Goal: Transaction & Acquisition: Purchase product/service

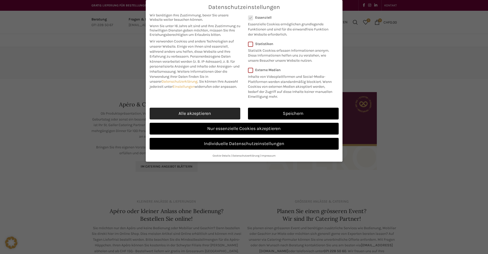
click at [213, 113] on link "Alle akzeptieren" at bounding box center [195, 114] width 91 height 12
checkbox input "true"
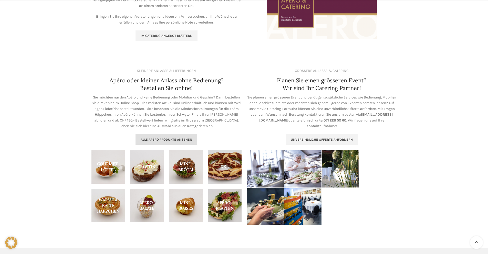
scroll to position [131, 0]
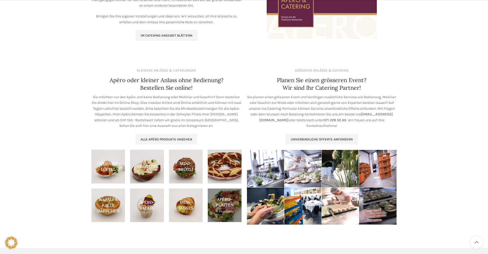
click at [222, 202] on link "Product category apero-platten" at bounding box center [225, 206] width 34 height 34
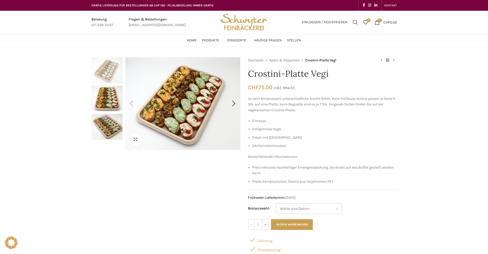
click at [188, 210] on div "Klicken um zu vergrössern" at bounding box center [165, 176] width 149 height 238
click at [201, 222] on div "Klicken um zu vergrössern" at bounding box center [165, 176] width 149 height 238
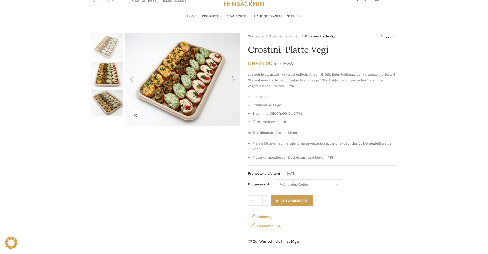
scroll to position [29, 0]
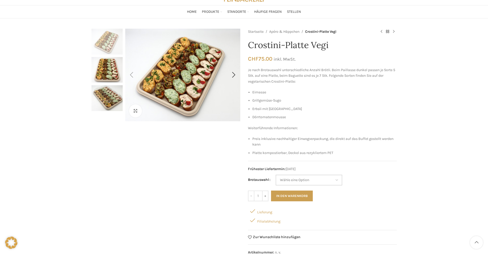
click at [313, 181] on select "Wähle eine Option Baguette Paillasse dunkel" at bounding box center [308, 180] width 67 height 11
select select "Baguette"
click at [265, 196] on input "+" at bounding box center [265, 196] width 6 height 11
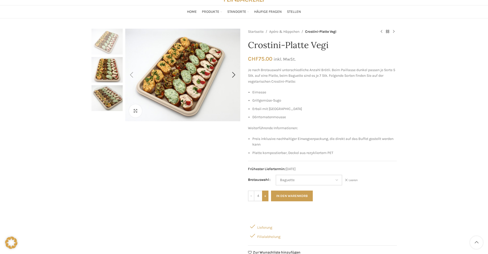
click at [265, 196] on input "+" at bounding box center [265, 196] width 6 height 11
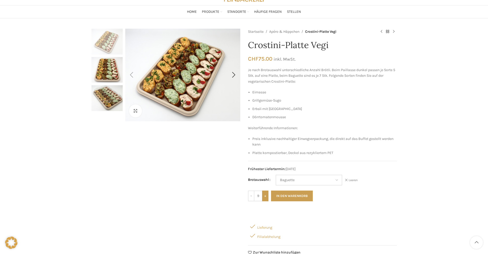
click at [265, 196] on input "+" at bounding box center [265, 196] width 6 height 11
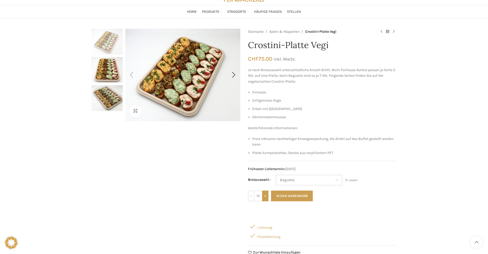
click at [265, 196] on input "+" at bounding box center [265, 196] width 6 height 11
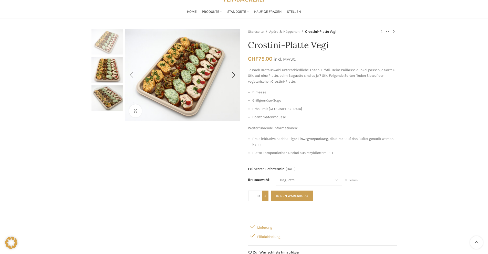
click at [265, 196] on input "+" at bounding box center [265, 196] width 6 height 11
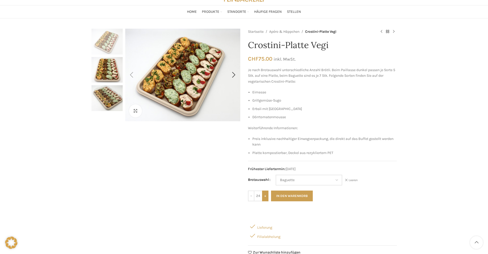
click at [264, 196] on input "+" at bounding box center [265, 196] width 6 height 11
click at [265, 196] on input "+" at bounding box center [265, 196] width 6 height 11
click at [266, 196] on input "+" at bounding box center [265, 196] width 6 height 11
click at [264, 195] on input "+" at bounding box center [265, 196] width 6 height 11
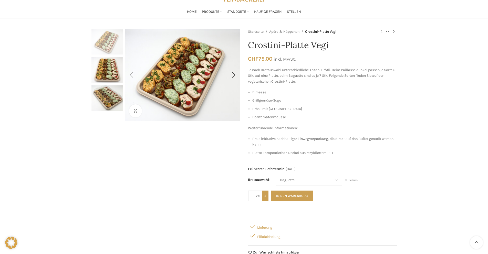
click at [264, 195] on input "+" at bounding box center [265, 196] width 6 height 11
click at [263, 195] on input "+" at bounding box center [265, 196] width 6 height 11
type input "32"
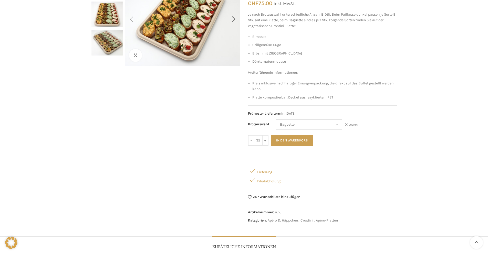
scroll to position [109, 0]
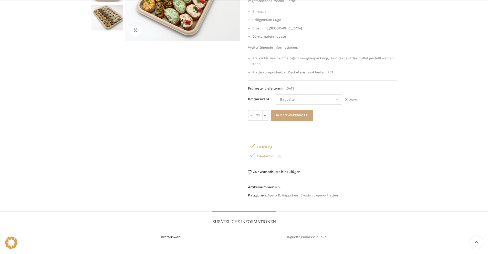
click at [279, 113] on button "In den Warenkorb" at bounding box center [292, 115] width 42 height 11
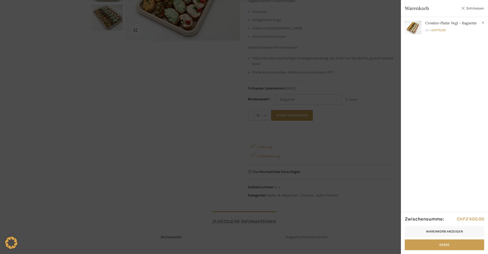
click at [464, 10] on link "Schliessen" at bounding box center [472, 8] width 23 height 6
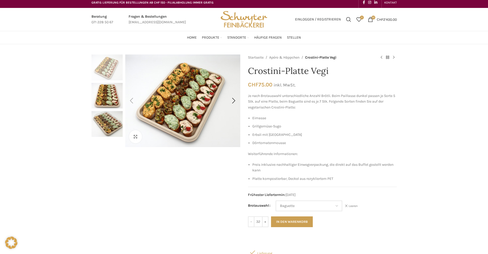
scroll to position [0, 0]
